Goal: Register for event/course

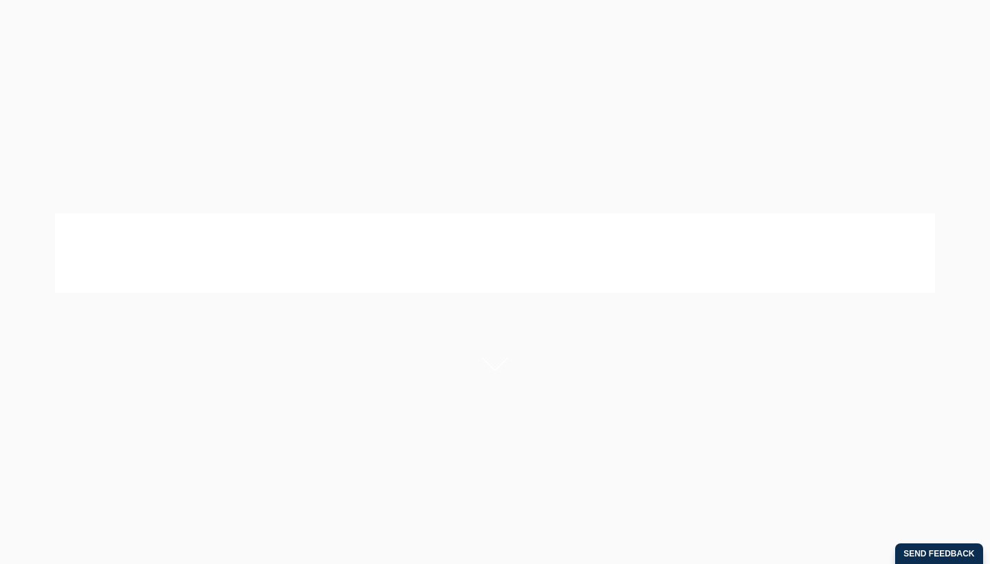
click at [490, 285] on p "Experience what it’s like to be a lawyer." at bounding box center [379, 278] width 542 height 16
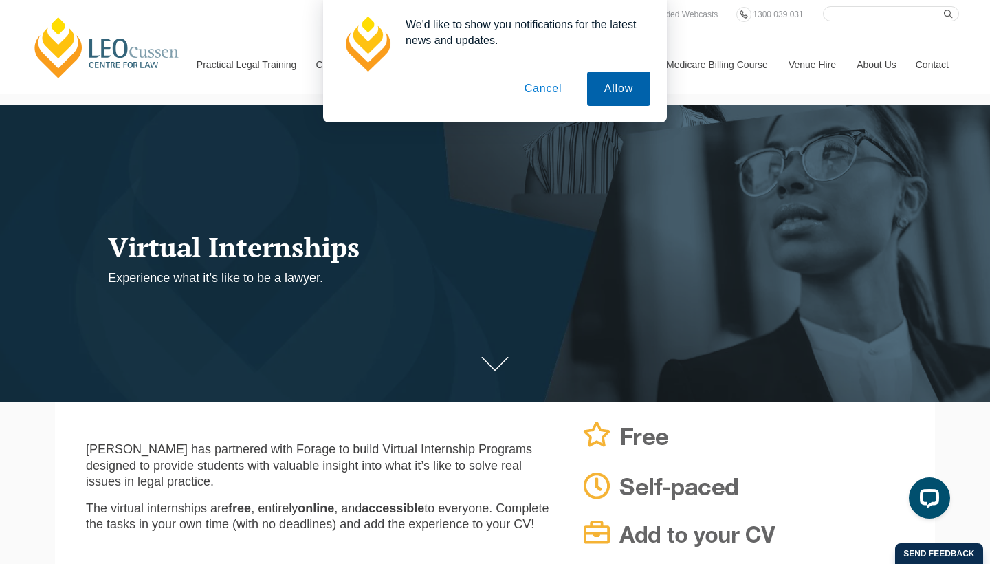
click at [622, 90] on button "Allow" at bounding box center [618, 89] width 63 height 34
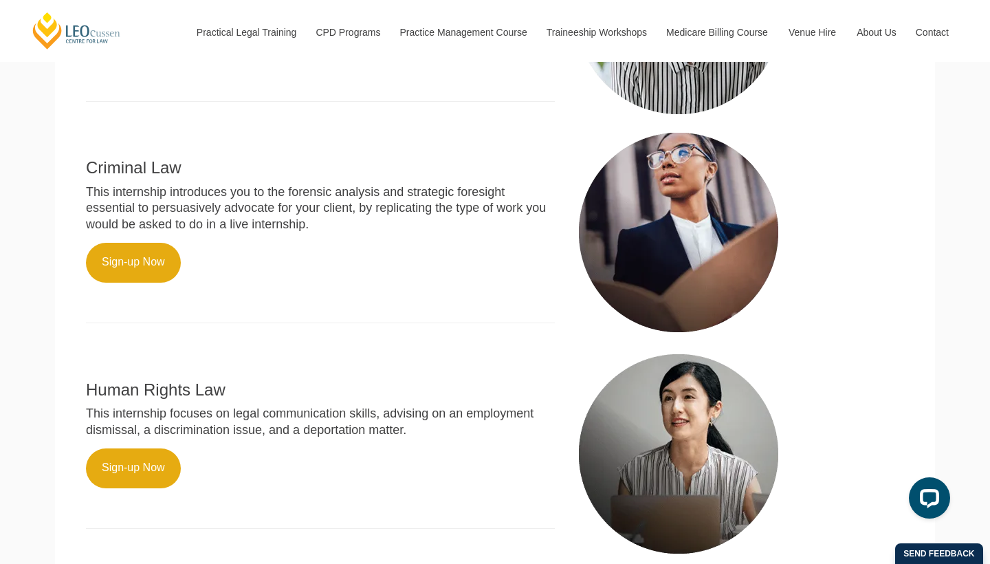
scroll to position [693, 0]
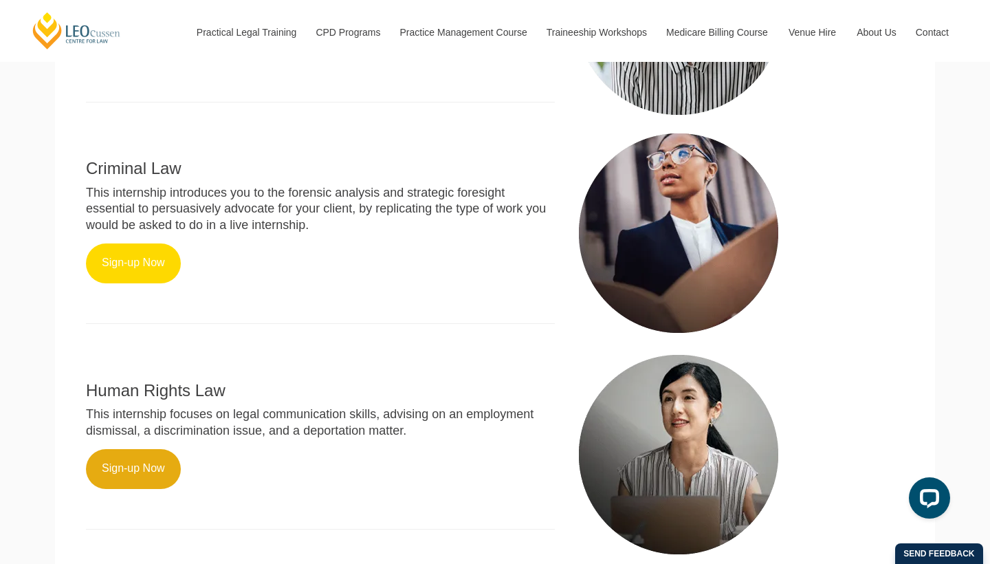
click at [151, 257] on link "Sign-up Now" at bounding box center [133, 263] width 95 height 40
